Goal: Task Accomplishment & Management: Manage account settings

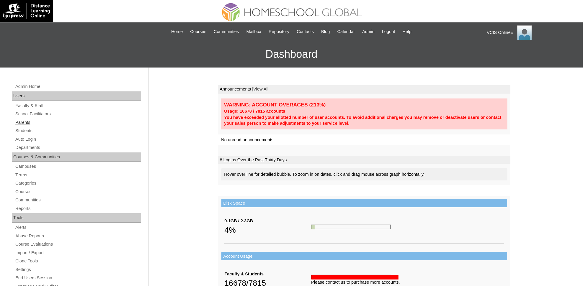
click at [23, 123] on link "Parents" at bounding box center [78, 122] width 126 height 7
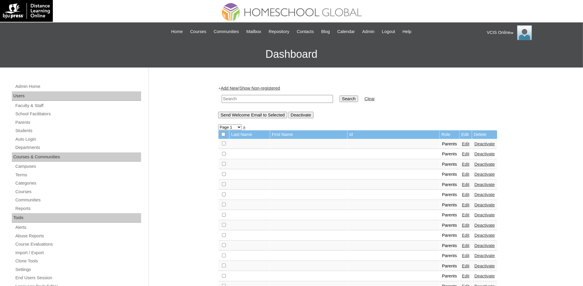
click at [267, 98] on input "text" at bounding box center [277, 99] width 111 height 8
paste input "VCIS018-4A-PA2025"
type input "VCIS018-4A-PA2025"
click at [340, 96] on input "Search" at bounding box center [349, 99] width 18 height 6
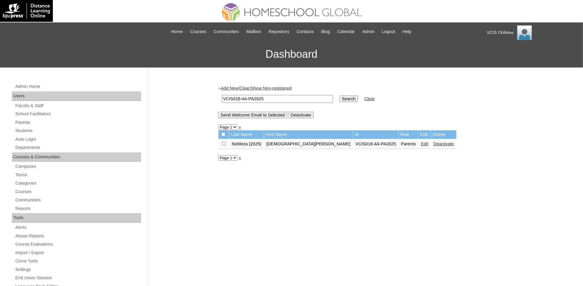
click at [421, 142] on link "Edit" at bounding box center [424, 144] width 7 height 5
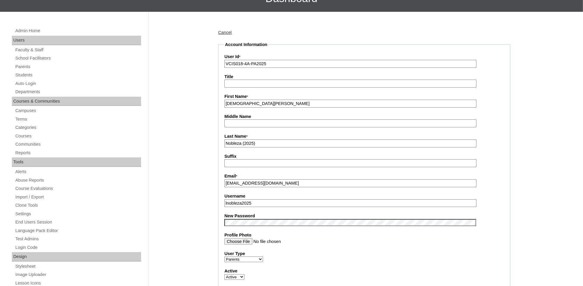
scroll to position [54, 0]
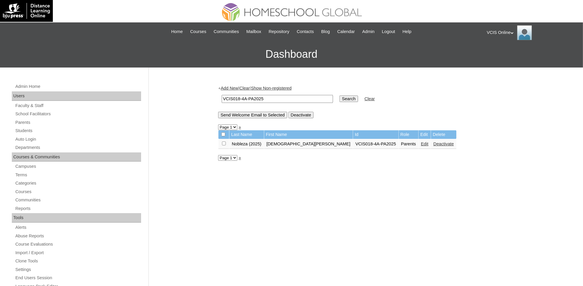
drag, startPoint x: 268, startPoint y: 97, endPoint x: 114, endPoint y: 92, distance: 153.6
click at [114, 92] on div "Admin Home Users Faculty & Staff School Facilitators Parents Students Auto Logi…" at bounding box center [291, 271] width 583 height 407
paste input "21-4A-S"
type input "VCIS021-4A-SA2025"
click at [340, 96] on input "Search" at bounding box center [349, 99] width 18 height 6
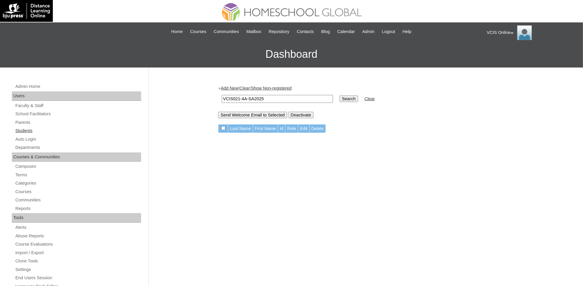
click at [20, 129] on link "Students" at bounding box center [78, 130] width 126 height 7
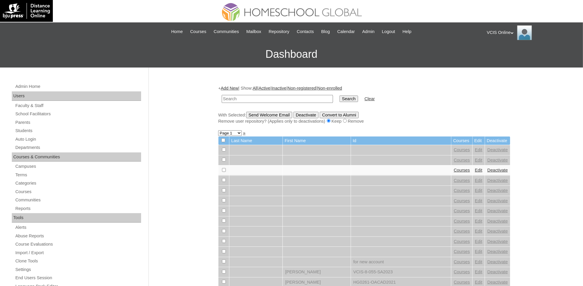
drag, startPoint x: 266, startPoint y: 97, endPoint x: 260, endPoint y: 96, distance: 6.6
click at [260, 96] on input "text" at bounding box center [277, 99] width 111 height 8
type input "VCIS021-4A-SA2025"
click at [340, 96] on input "Search" at bounding box center [349, 99] width 18 height 6
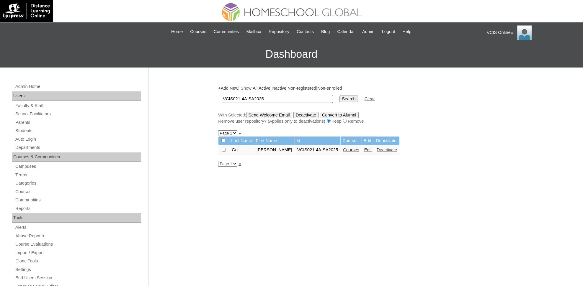
click at [364, 149] on link "Edit" at bounding box center [367, 150] width 7 height 5
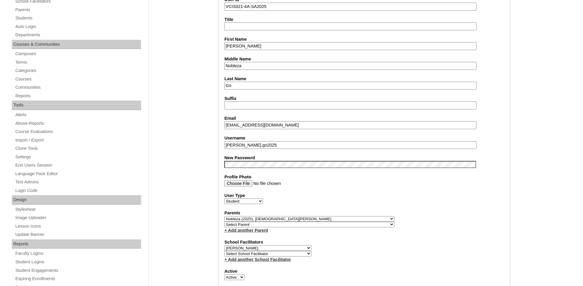
scroll to position [115, 0]
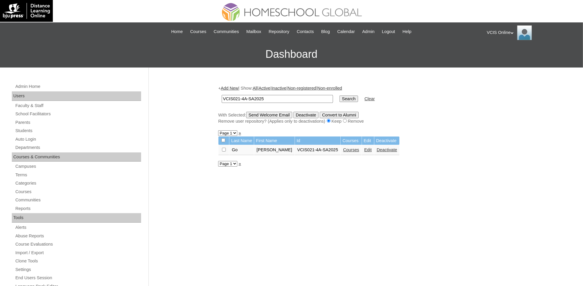
drag, startPoint x: 266, startPoint y: 95, endPoint x: 171, endPoint y: 96, distance: 95.1
click at [171, 96] on div "Admin Home Users Faculty & Staff School Facilitators Parents Students Auto Logi…" at bounding box center [291, 271] width 583 height 407
paste input "2"
type input "VCIS022-4A-SA2025"
click at [340, 96] on input "Search" at bounding box center [349, 99] width 18 height 6
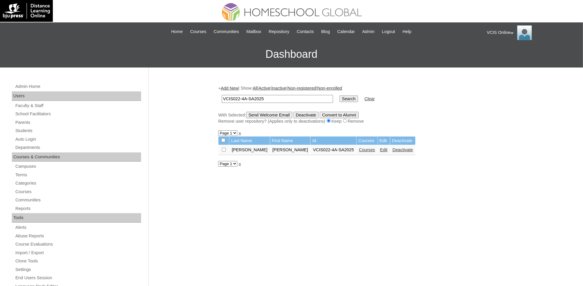
click at [380, 148] on link "Edit" at bounding box center [383, 150] width 7 height 5
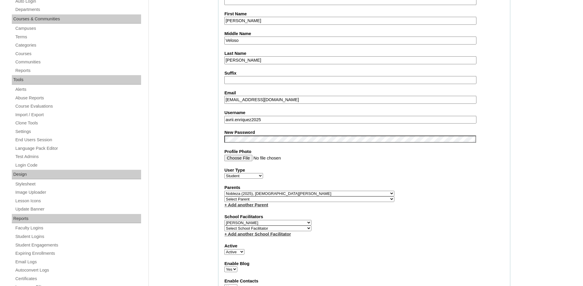
scroll to position [139, 0]
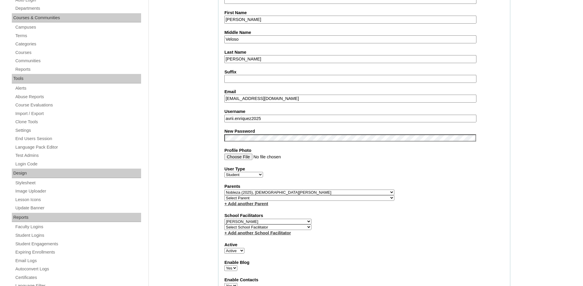
click at [249, 190] on select "Select Parent , , , , , , , , , , , , , , , , , , , , , , , , , , , , , , , , ,…" at bounding box center [309, 193] width 170 height 6
select select "24855"
click at [415, 201] on div "+ Add another Parent" at bounding box center [364, 204] width 280 height 6
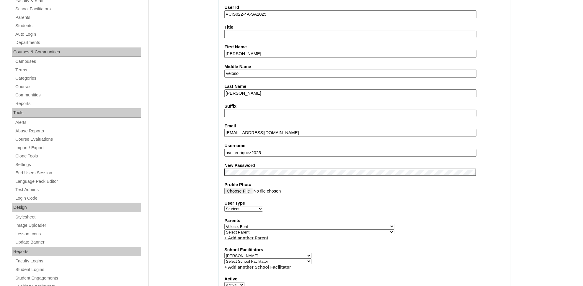
scroll to position [5, 0]
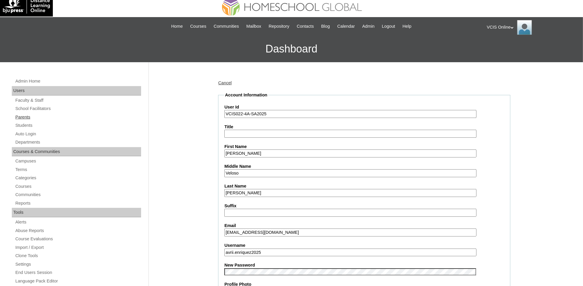
click at [19, 117] on link "Parents" at bounding box center [78, 117] width 126 height 7
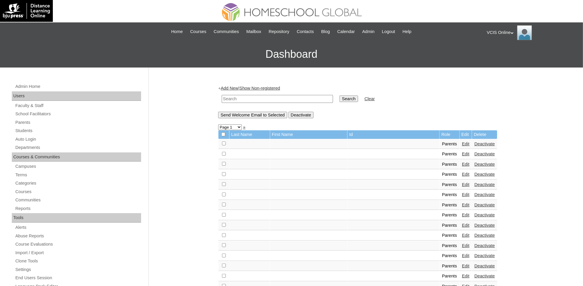
click at [240, 98] on input "text" at bounding box center [277, 99] width 111 height 8
paste input "VCIS019-4A-PA2025"
type input "VCIS019-4A-PA2025"
click at [340, 96] on input "Search" at bounding box center [349, 99] width 18 height 6
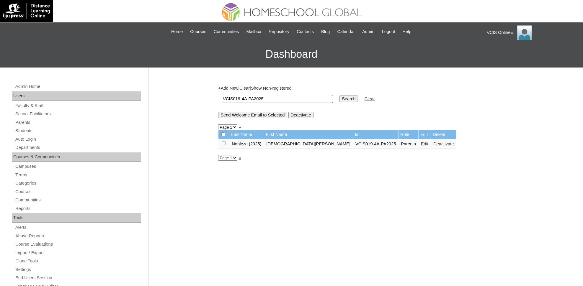
click at [421, 142] on link "Edit" at bounding box center [424, 144] width 7 height 5
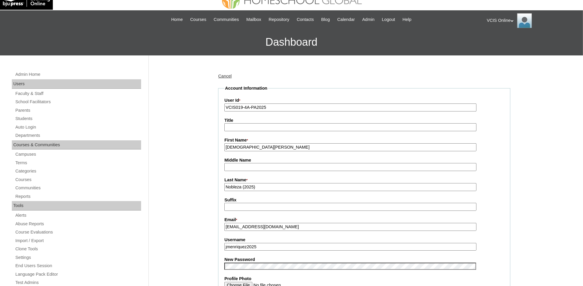
scroll to position [10, 0]
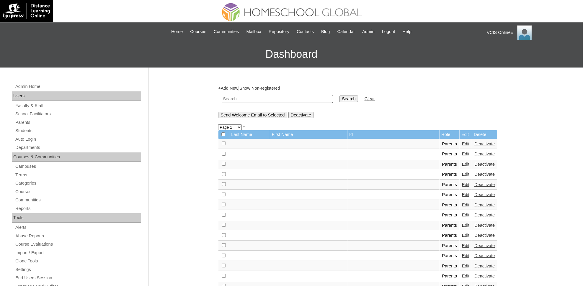
click at [280, 96] on input "text" at bounding box center [277, 99] width 111 height 8
paste input "VCIS018-4A-PA2025"
type input "VCIS018-4A-PA2025"
click at [340, 96] on input "Search" at bounding box center [349, 99] width 18 height 6
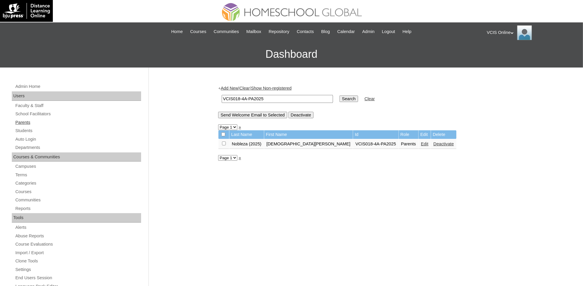
click at [19, 120] on link "Parents" at bounding box center [78, 122] width 126 height 7
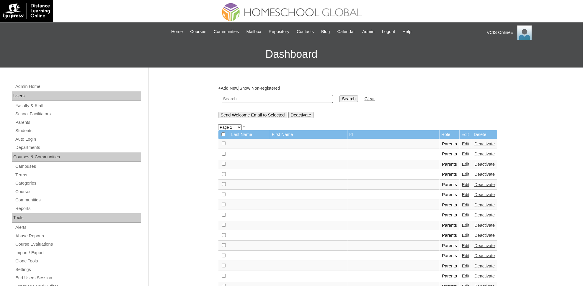
click at [230, 95] on input "text" at bounding box center [277, 99] width 111 height 8
paste input "VCIS019-4A-PA2025"
type input "VCIS019-4A-PA2025"
click at [340, 96] on input "Search" at bounding box center [349, 99] width 18 height 6
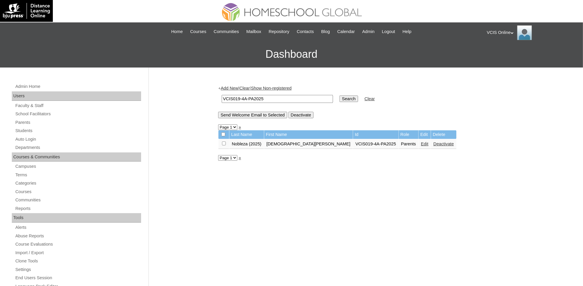
click at [421, 142] on link "Edit" at bounding box center [424, 144] width 7 height 5
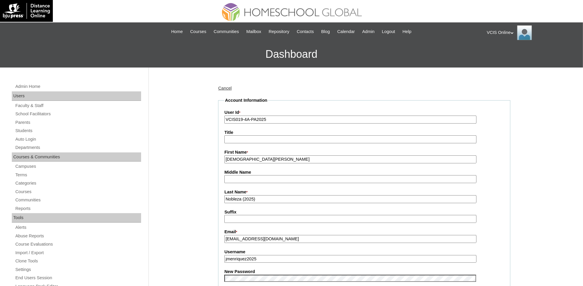
drag, startPoint x: 257, startPoint y: 157, endPoint x: 183, endPoint y: 158, distance: 73.5
paste input "[PERSON_NAME]"
click at [256, 157] on input "[PERSON_NAME]" at bounding box center [350, 160] width 252 height 8
click at [257, 157] on input "Jennifer Marie Veloso" at bounding box center [350, 160] width 252 height 8
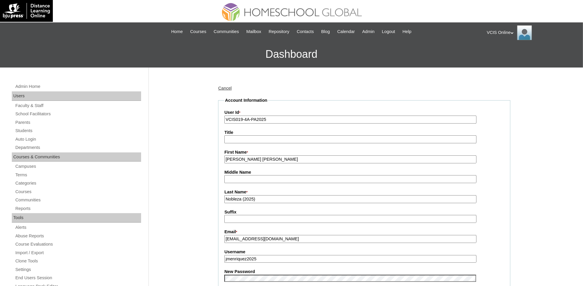
type input "Jennifer Marie"
drag, startPoint x: 242, startPoint y: 198, endPoint x: 199, endPoint y: 200, distance: 42.6
paste input "Veloso"
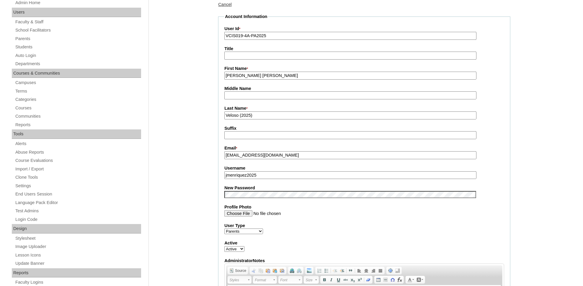
scroll to position [80, 0]
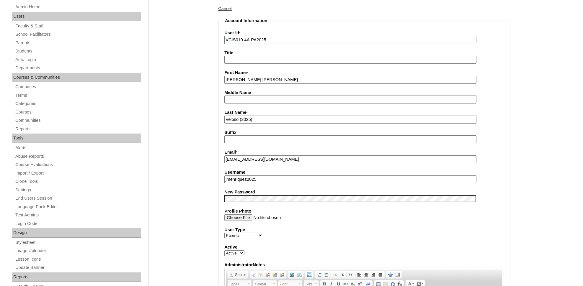
type input "Veloso (2025)"
drag, startPoint x: 288, startPoint y: 158, endPoint x: 164, endPoint y: 145, distance: 124.1
paste input "jenvenriquez@gmail"
type input "jenvenriquez@gmail.com"
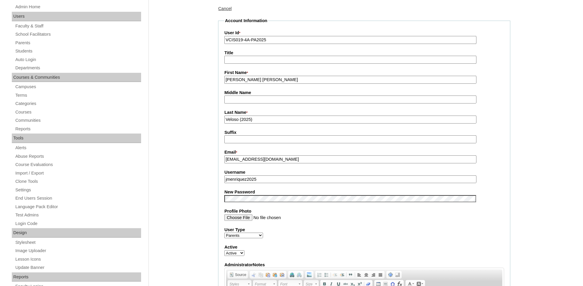
drag, startPoint x: 262, startPoint y: 173, endPoint x: 169, endPoint y: 168, distance: 93.5
drag, startPoint x: 546, startPoint y: 143, endPoint x: 573, endPoint y: 137, distance: 28.1
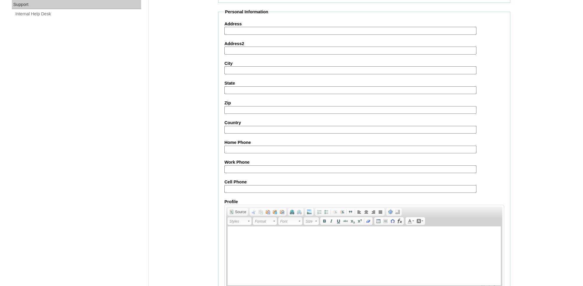
scroll to position [475, 0]
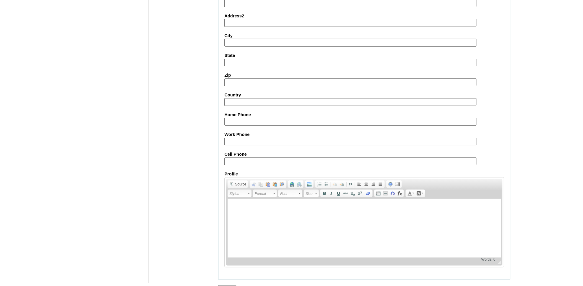
click at [232, 286] on input "Submit" at bounding box center [227, 289] width 18 height 6
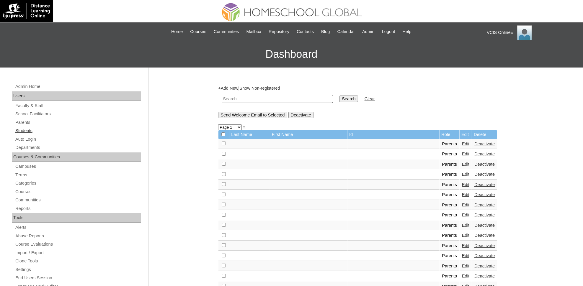
click at [27, 128] on link "Students" at bounding box center [78, 130] width 126 height 7
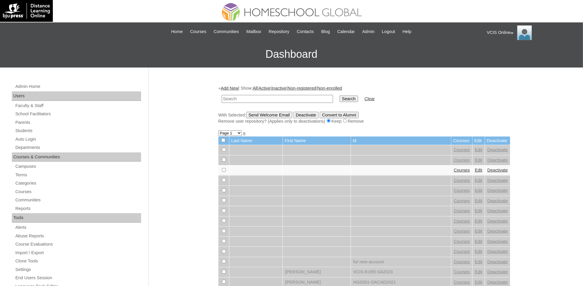
click at [276, 98] on input "text" at bounding box center [277, 99] width 111 height 8
paste input "VCIS022-4A-SA2025"
type input "VCIS022-4A-SA2025"
click at [340, 96] on input "Search" at bounding box center [349, 99] width 18 height 6
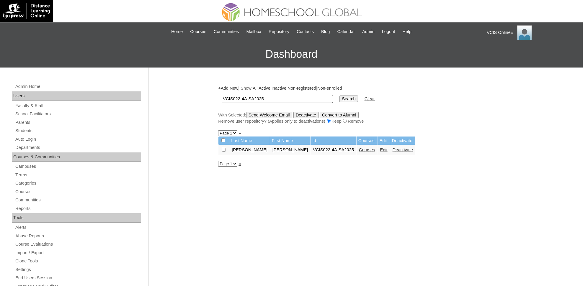
click at [380, 148] on link "Edit" at bounding box center [383, 150] width 7 height 5
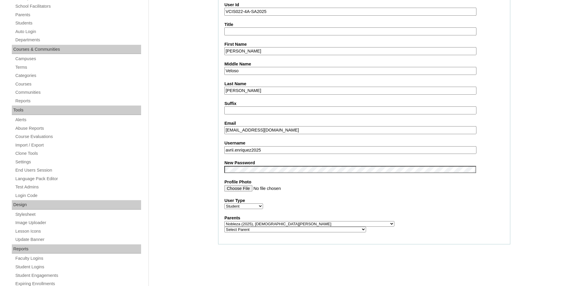
scroll to position [124, 0]
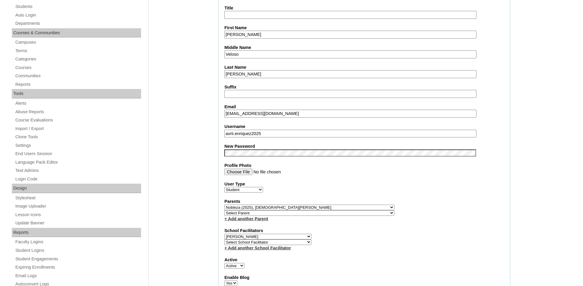
click at [287, 205] on select "Select Parent , , , , , , , , , , , , , , , , , , , , , , , , , , , , , , , , ,…" at bounding box center [309, 208] width 170 height 6
select select "43117"
click at [224, 205] on select "Select Parent , , , , , , , , , , , , , , , , , , , , , , , , , , , , , , , , ,…" at bounding box center [309, 208] width 170 height 6
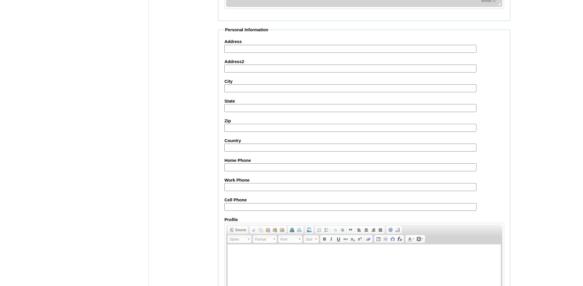
scroll to position [603, 0]
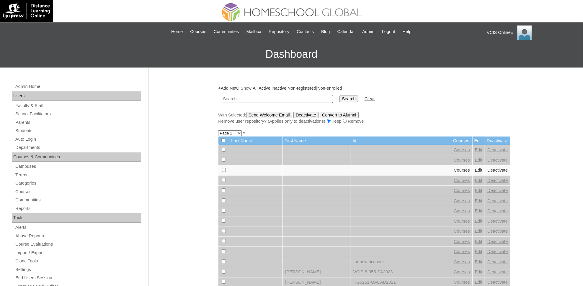
click at [506, 32] on div "VCIS Online My Profile My Settings Logout" at bounding box center [532, 32] width 90 height 15
click at [500, 51] on li "My Settings" at bounding box center [504, 48] width 28 height 7
click at [501, 36] on div "VCIS Online My Profile My Settings Logout" at bounding box center [532, 32] width 90 height 15
click at [498, 57] on span "Logout" at bounding box center [498, 55] width 12 height 4
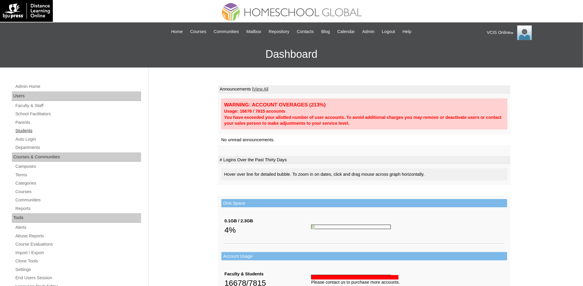
click at [30, 130] on link "Students" at bounding box center [78, 130] width 126 height 7
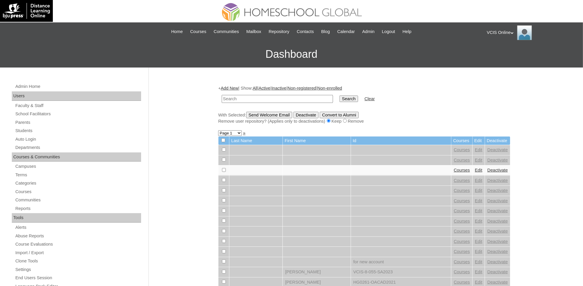
click at [240, 98] on input "text" at bounding box center [277, 99] width 111 height 8
type input "VCIS022-4A-SA2025"
click at [340, 96] on input "Search" at bounding box center [349, 99] width 18 height 6
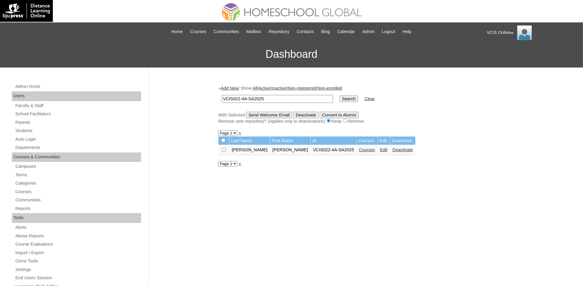
click at [380, 148] on link "Edit" at bounding box center [383, 150] width 7 height 5
drag, startPoint x: 268, startPoint y: 96, endPoint x: 105, endPoint y: 91, distance: 162.8
click at [105, 91] on div "Admin Home Users Faculty & Staff School Facilitators Parents Students Auto Logi…" at bounding box center [291, 271] width 583 height 407
type input "VCIS021-4A-SA2025"
click at [340, 96] on input "Search" at bounding box center [349, 99] width 18 height 6
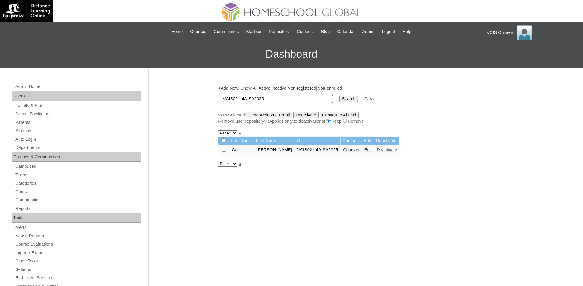
click at [364, 148] on link "Edit" at bounding box center [367, 150] width 7 height 5
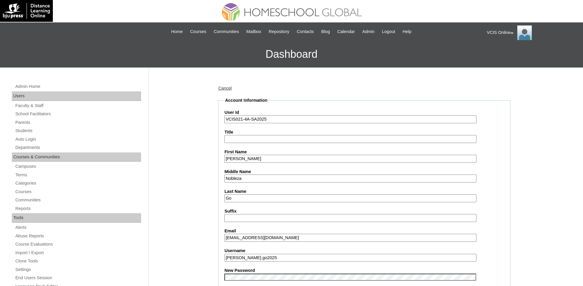
scroll to position [250, 0]
